Goal: Transaction & Acquisition: Purchase product/service

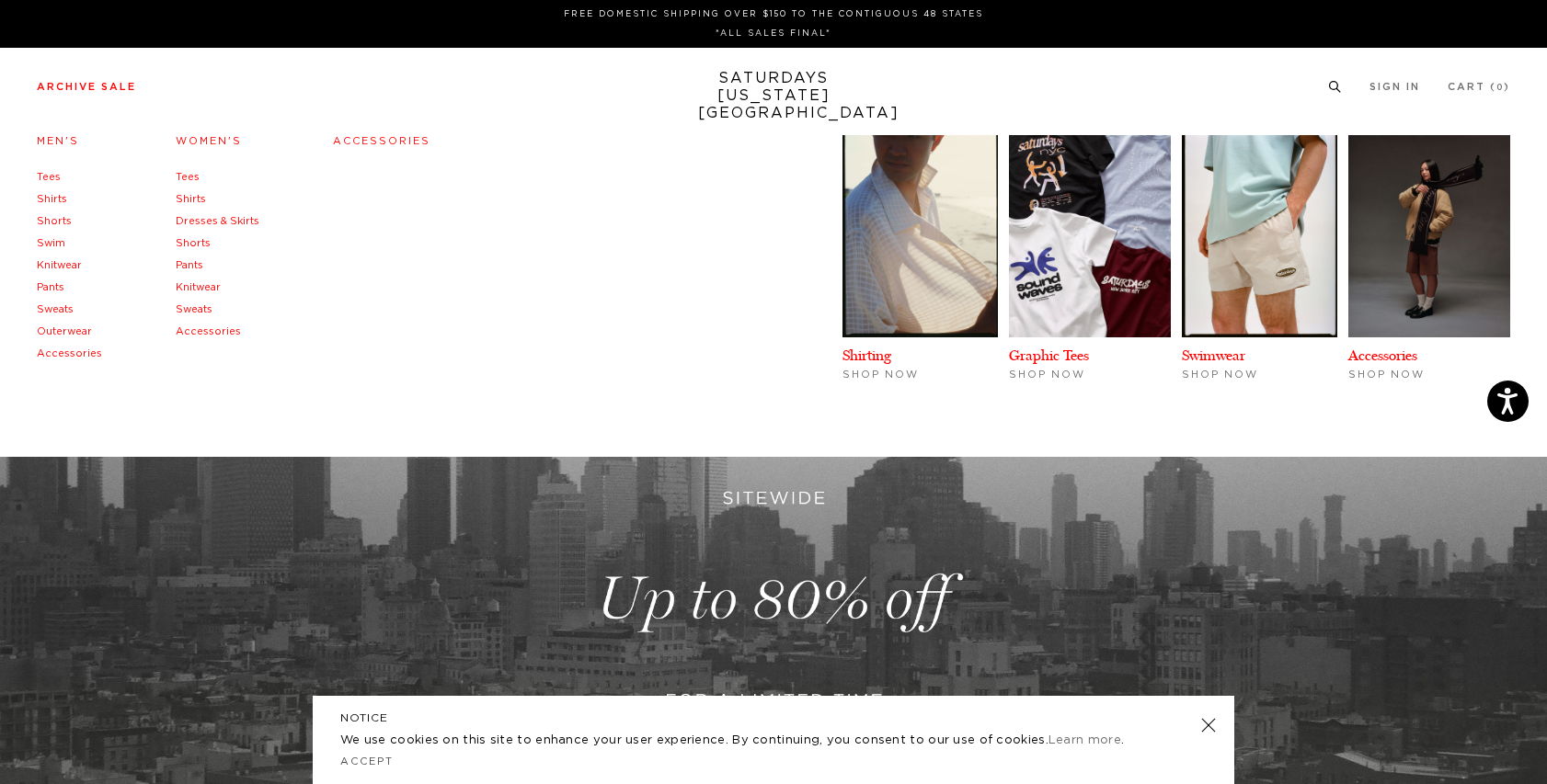
click at [58, 285] on link "Pants" at bounding box center [51, 287] width 28 height 10
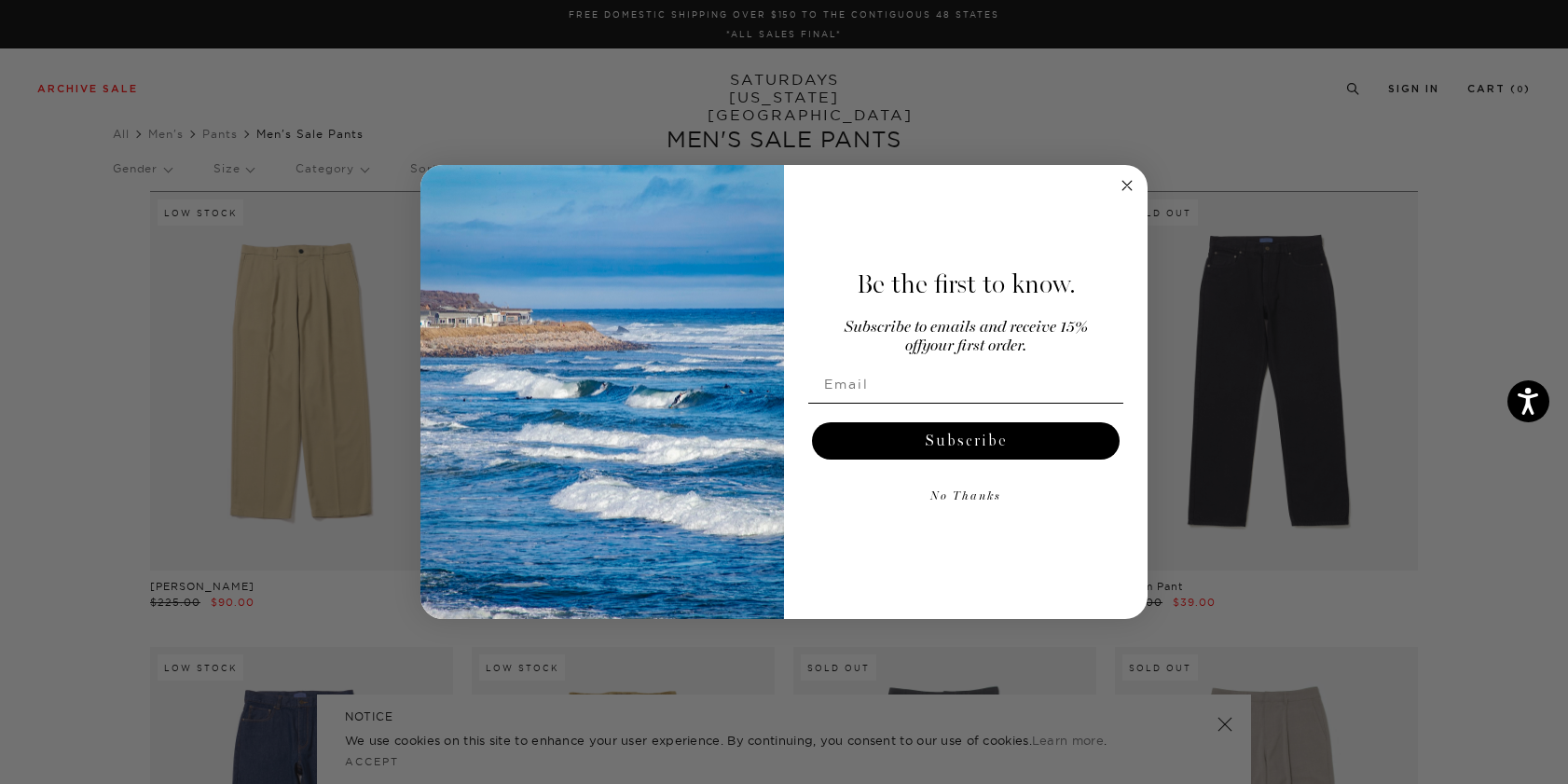
click at [1124, 179] on circle "Close dialog" at bounding box center [1127, 184] width 22 height 22
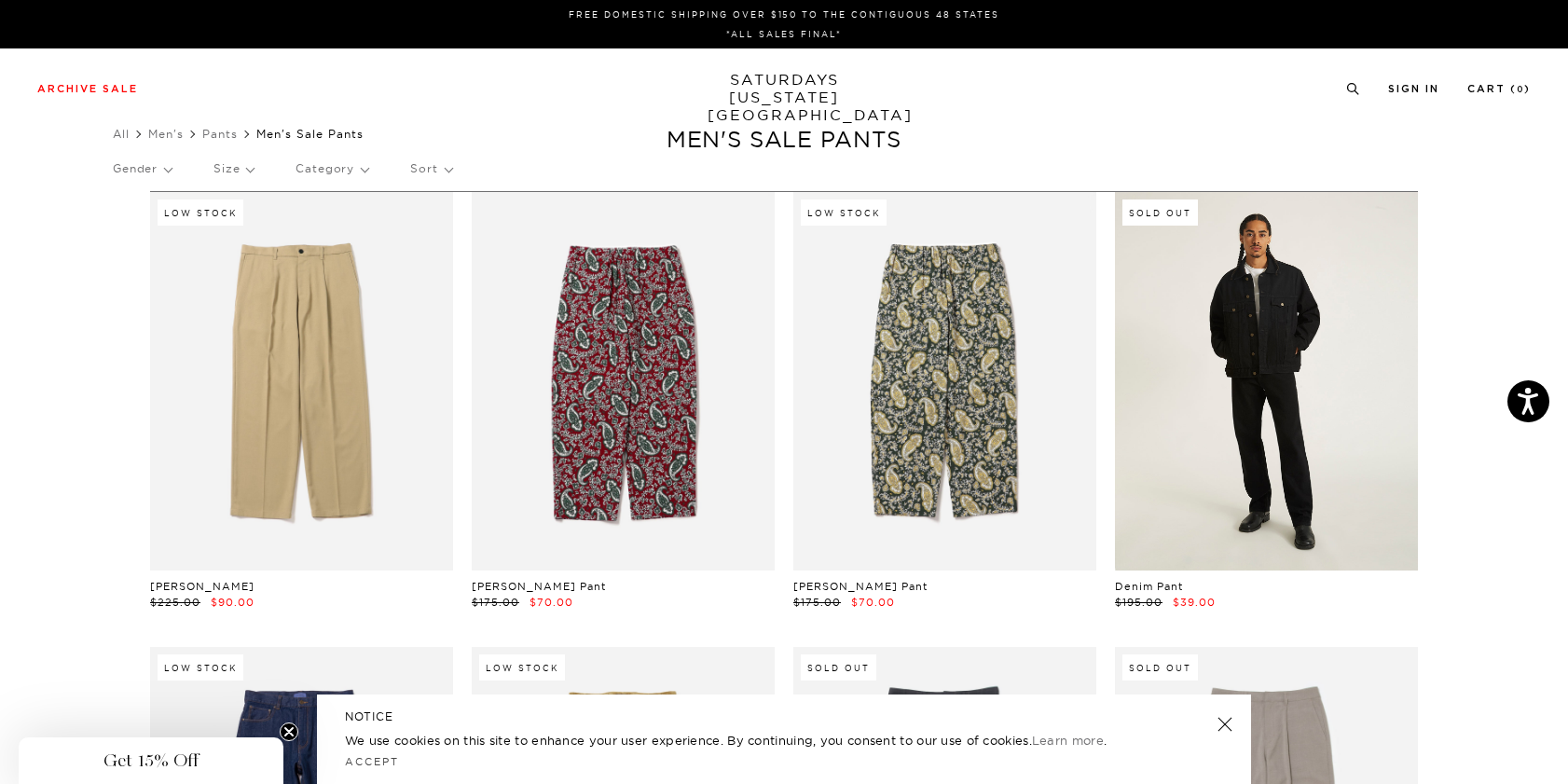
click at [1216, 287] on link at bounding box center [1266, 381] width 303 height 378
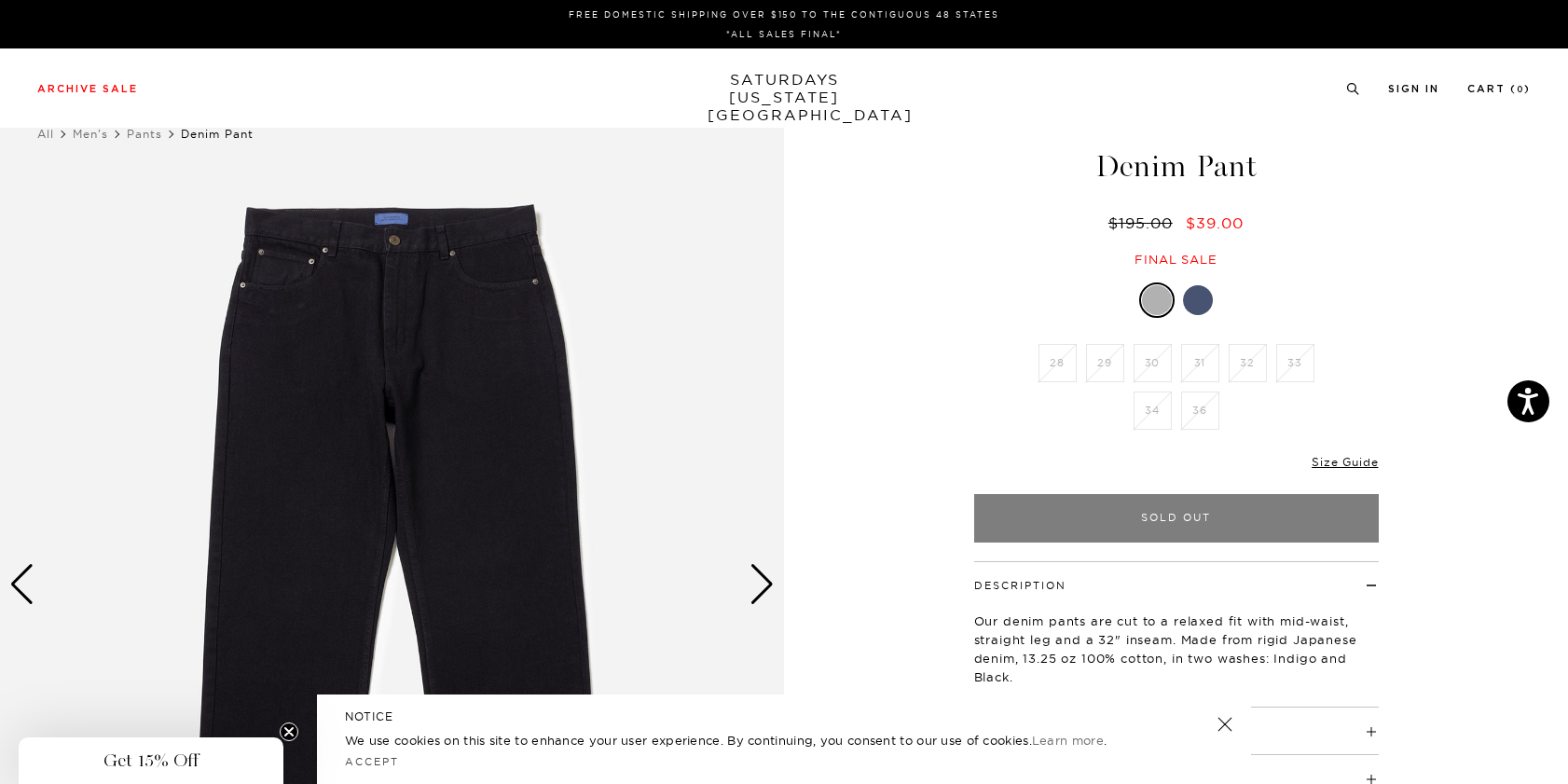
click at [768, 584] on div "Next slide" at bounding box center [762, 585] width 25 height 41
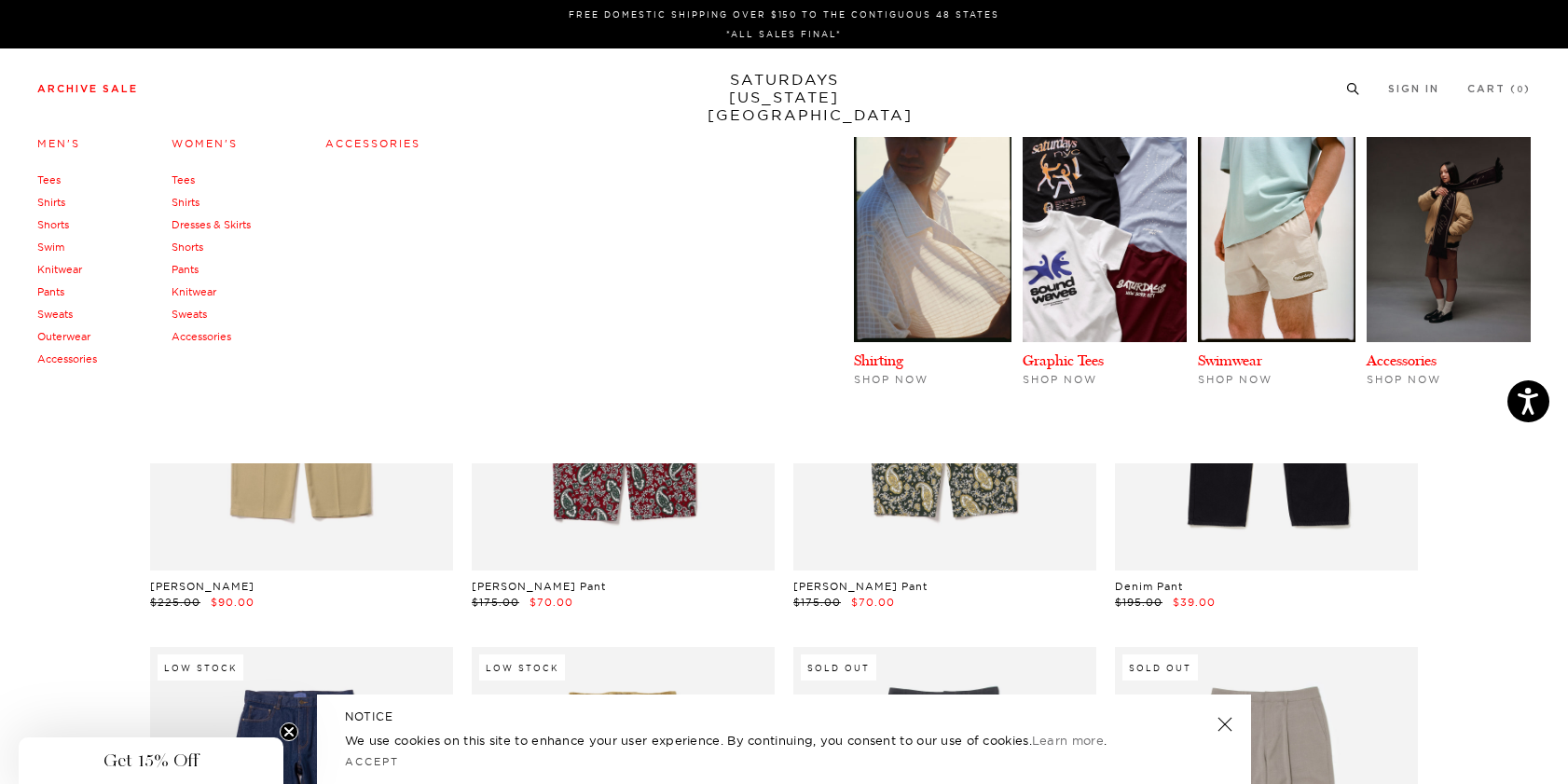
click at [80, 337] on link "Outerwear" at bounding box center [64, 337] width 53 height 13
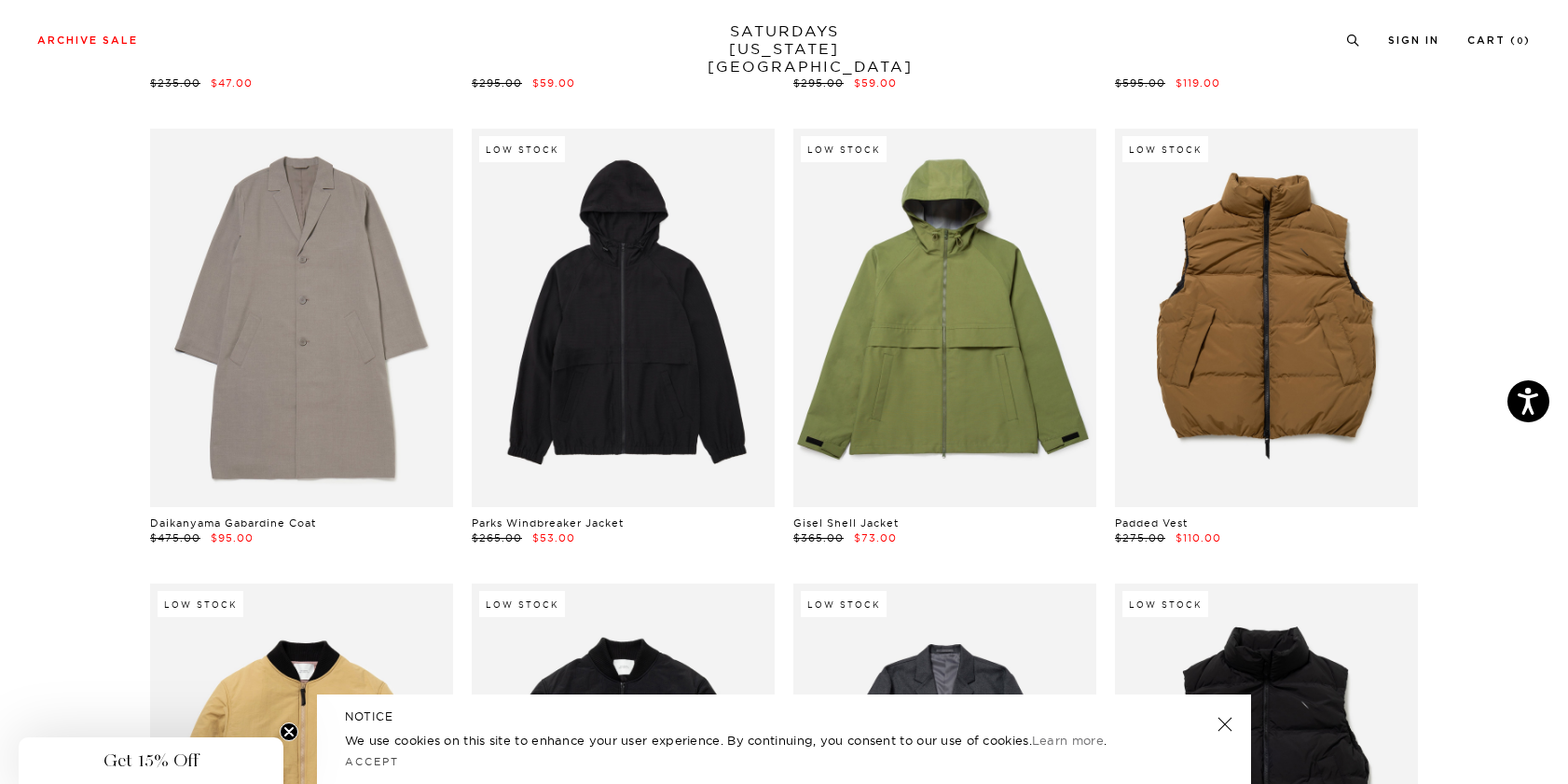
scroll to position [179, 1]
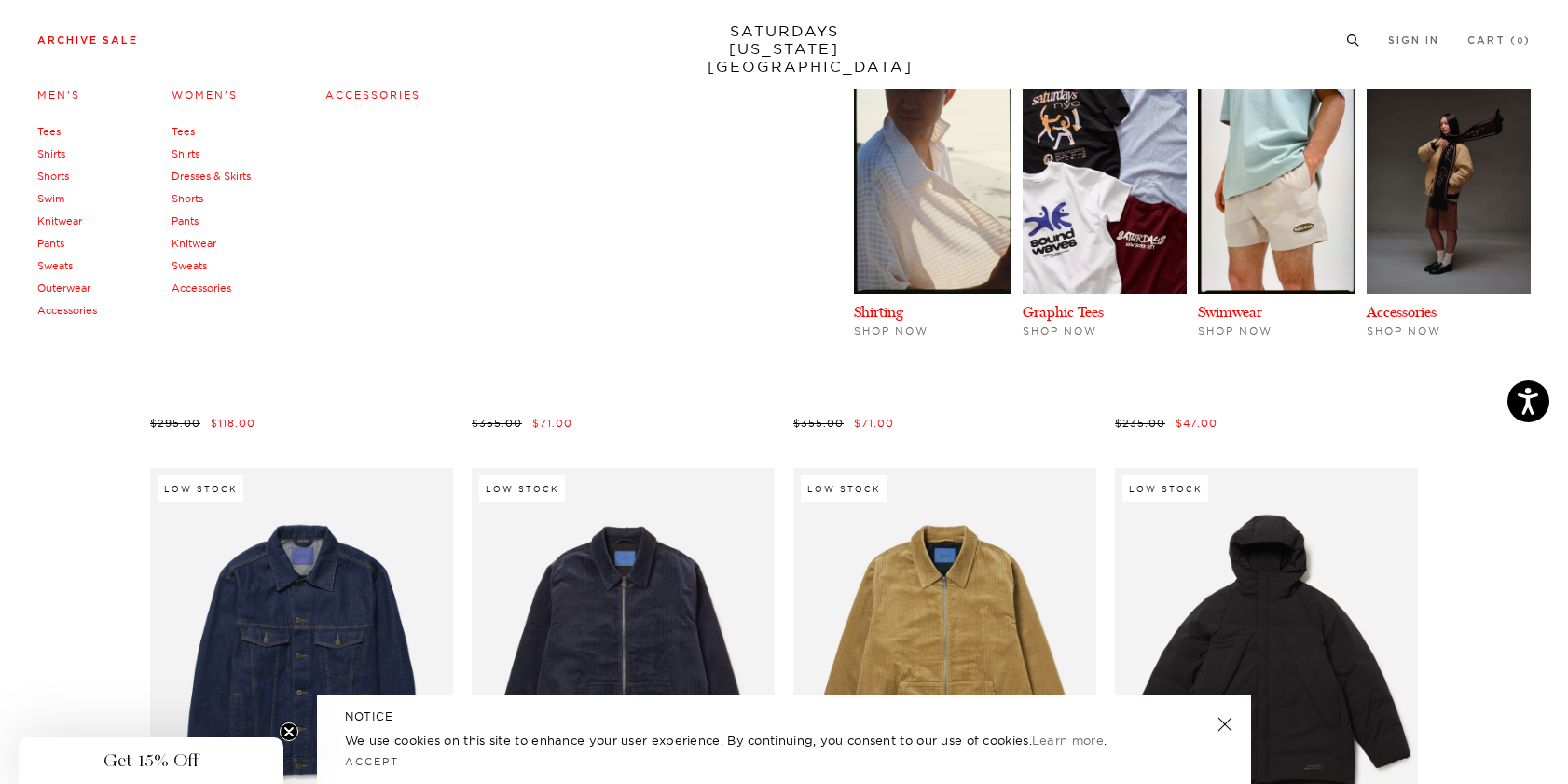
click at [55, 136] on link "Tees" at bounding box center [49, 132] width 24 height 13
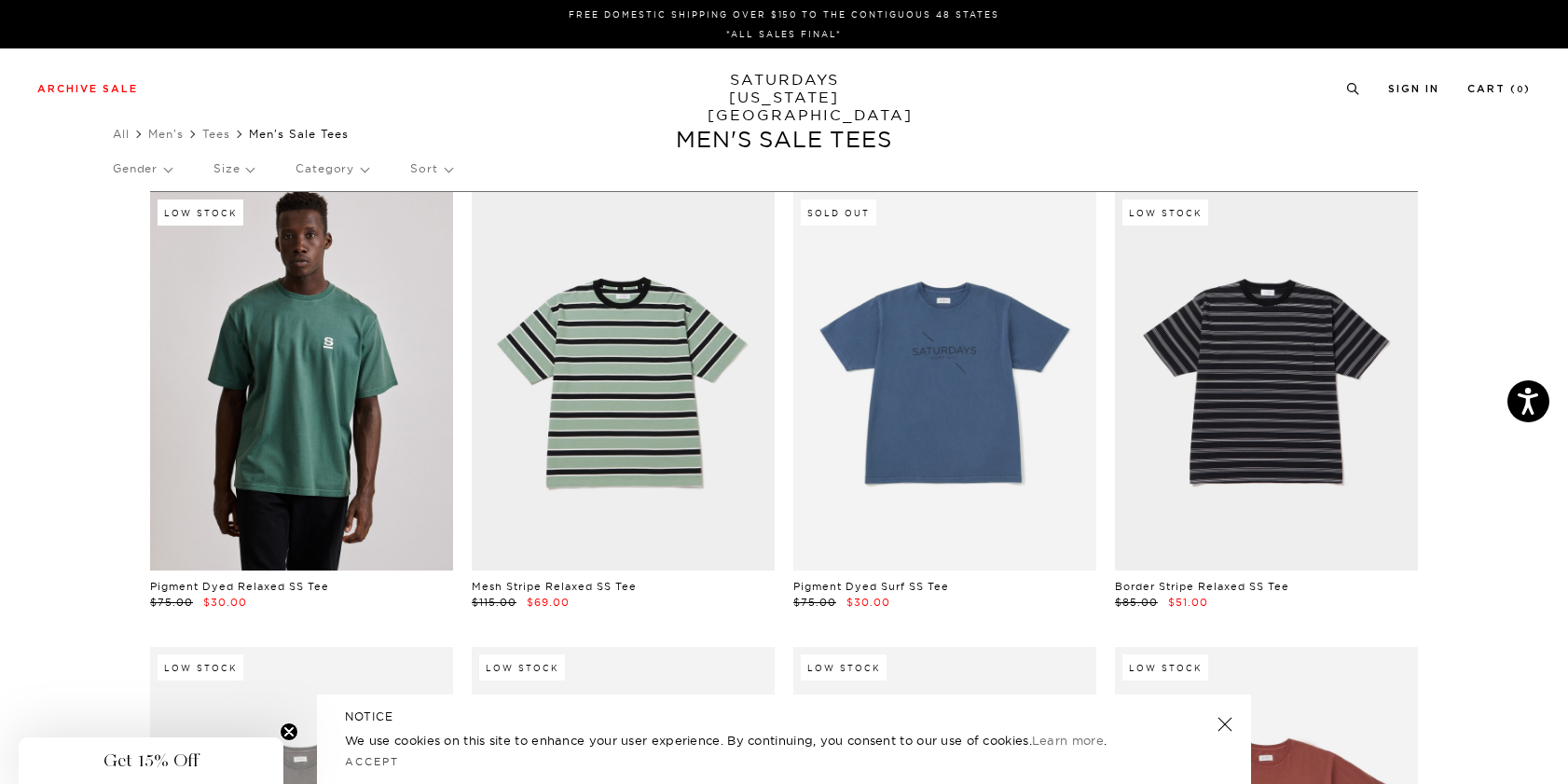
click at [245, 169] on p "Size" at bounding box center [233, 169] width 40 height 43
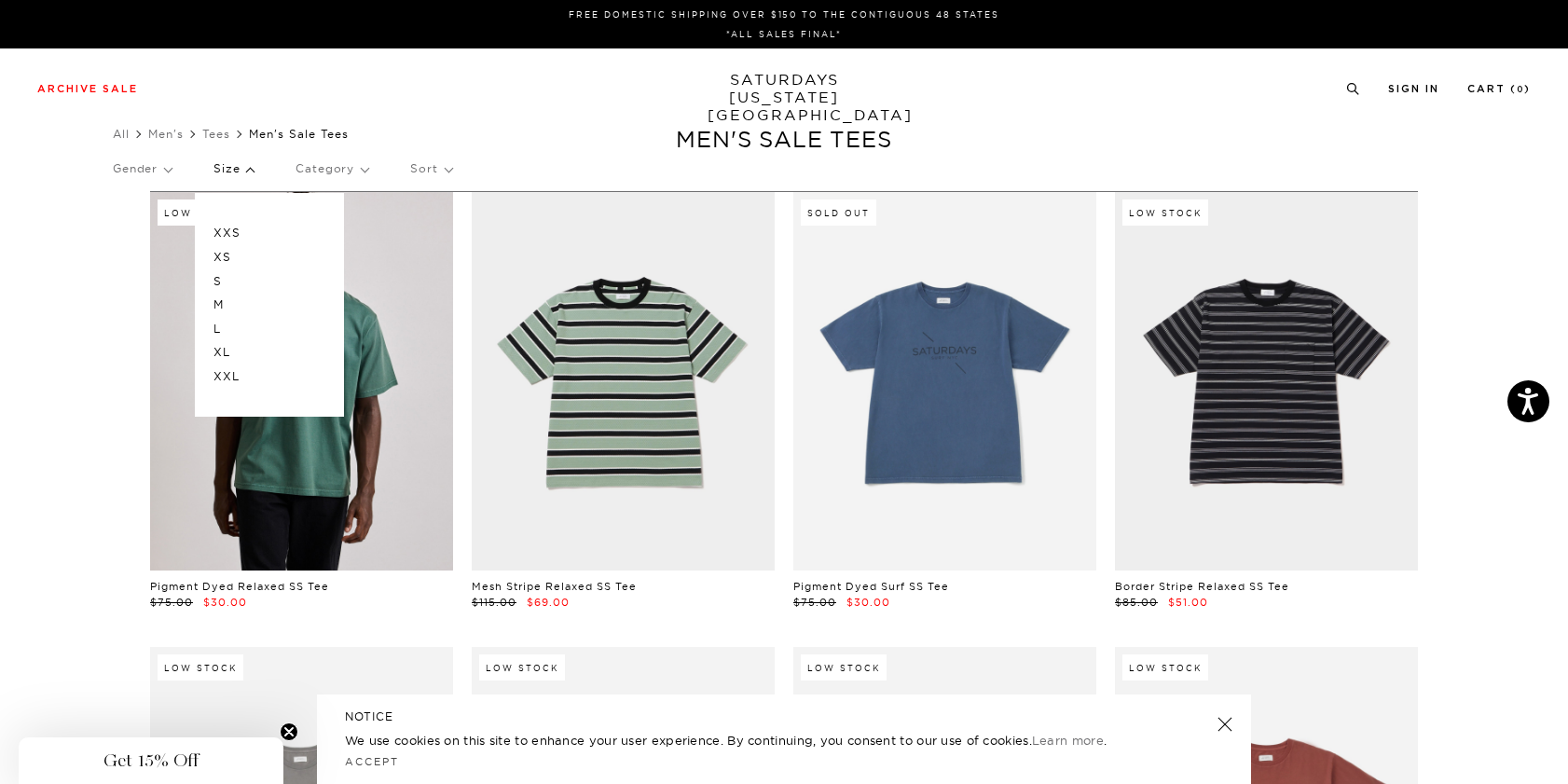
click at [230, 308] on p "M" at bounding box center [269, 305] width 112 height 24
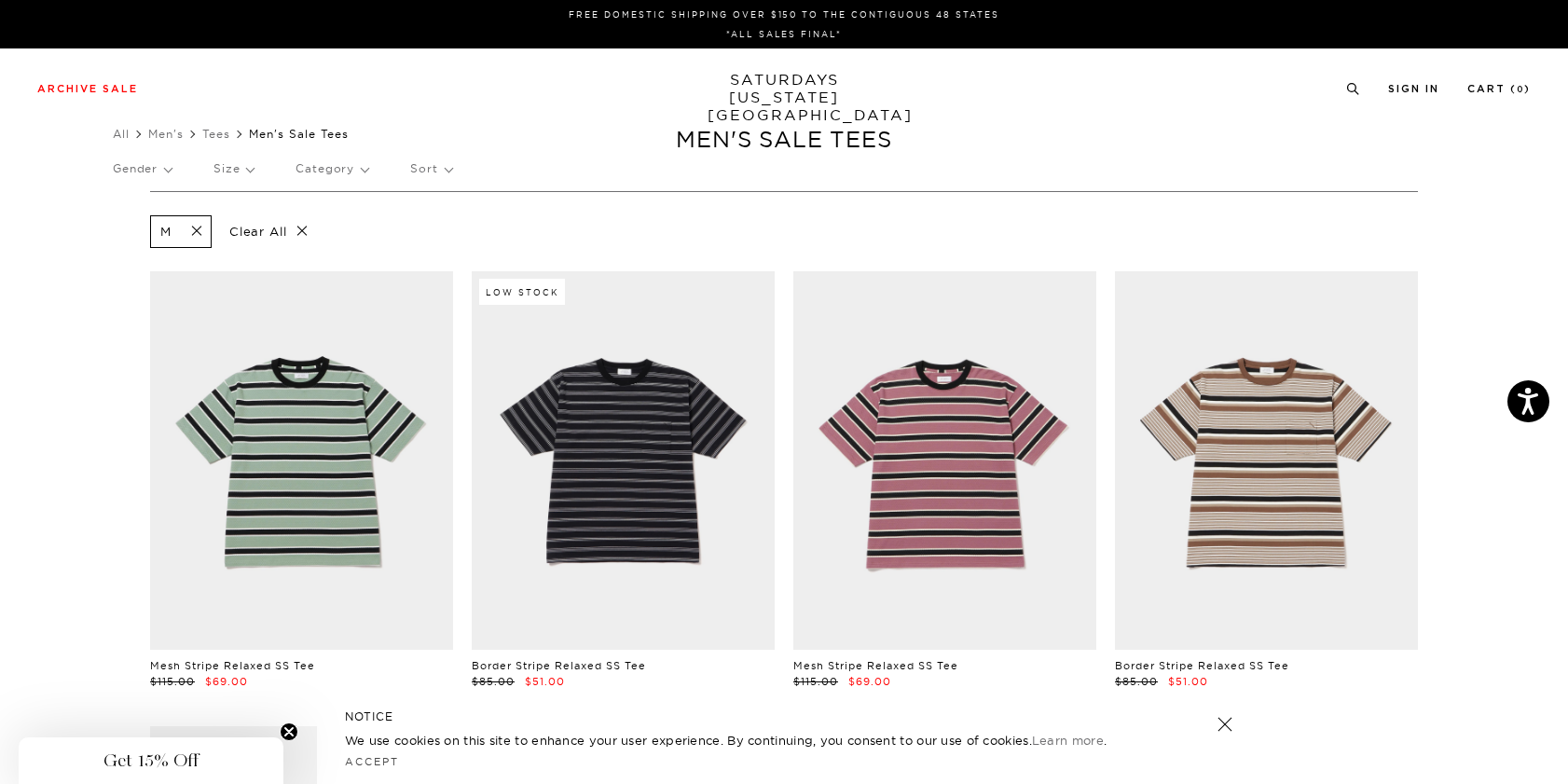
click at [171, 173] on p "Gender" at bounding box center [142, 169] width 58 height 43
click at [225, 165] on p "Size" at bounding box center [233, 169] width 40 height 43
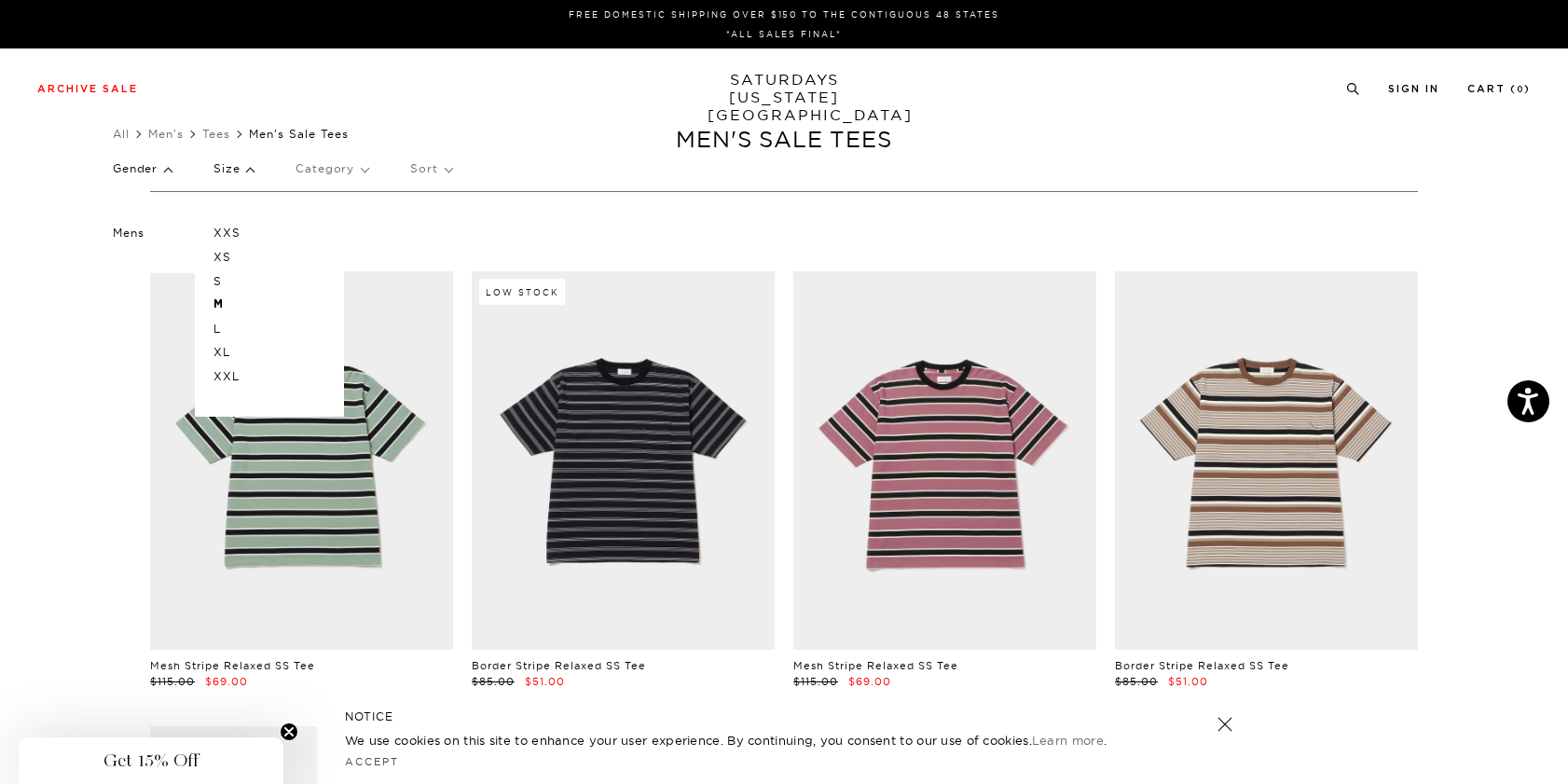
click at [226, 322] on p "L" at bounding box center [269, 329] width 112 height 24
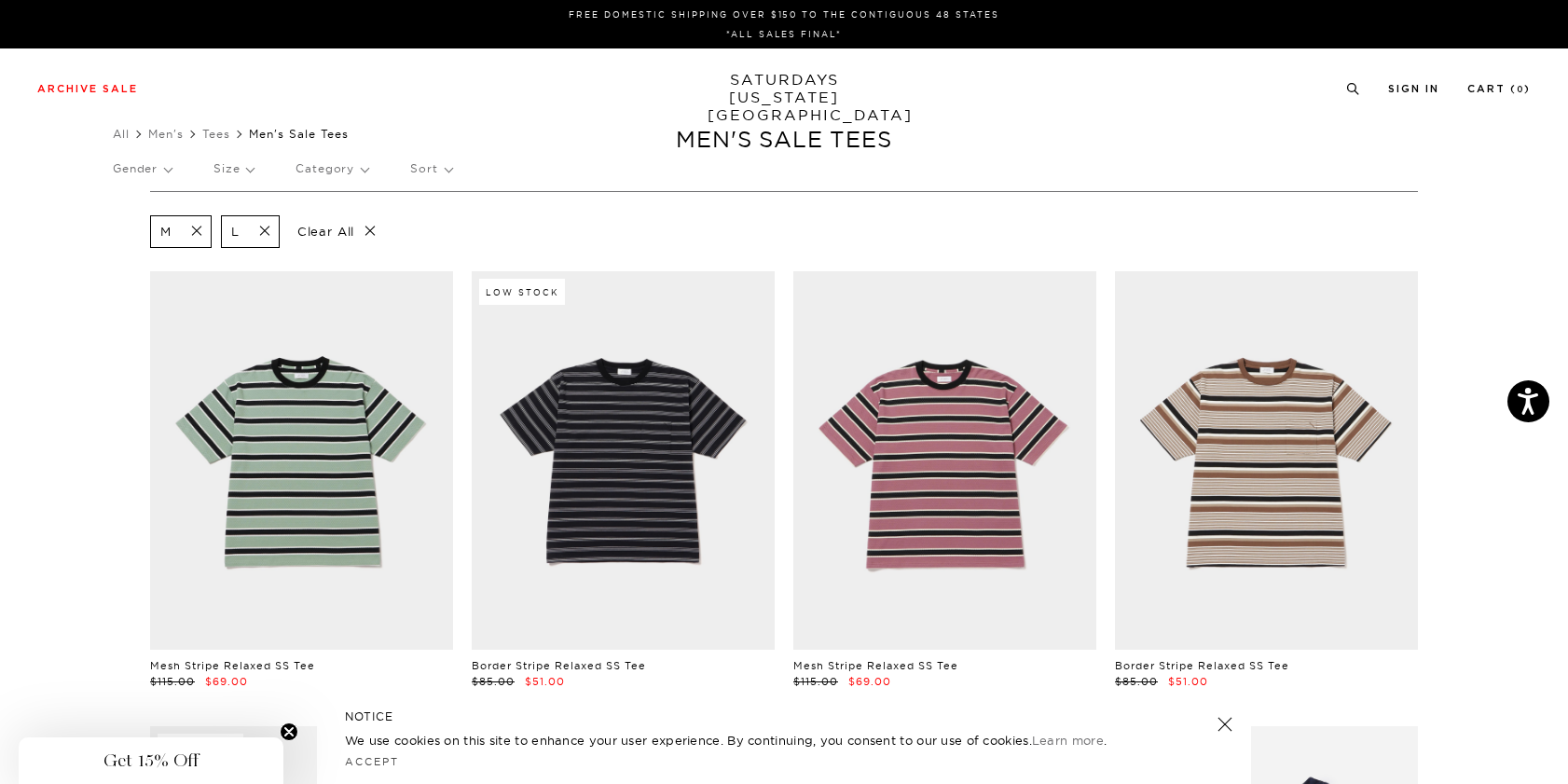
scroll to position [0, 11]
